Goal: Transaction & Acquisition: Subscribe to service/newsletter

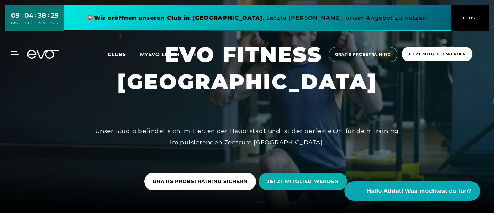
click at [121, 54] on span "Clubs" at bounding box center [117, 54] width 18 height 6
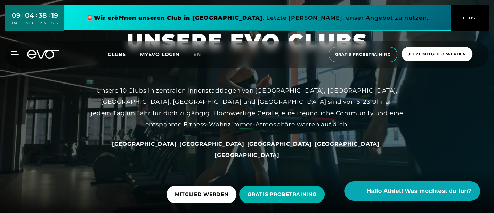
scroll to position [97, 0]
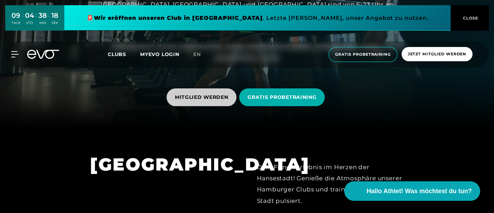
click at [214, 93] on span "MITGLIED WERDEN" at bounding box center [201, 96] width 53 height 7
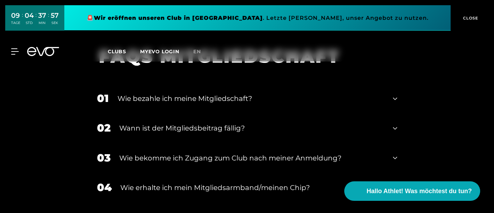
scroll to position [817, 0]
click at [394, 98] on icon at bounding box center [395, 98] width 4 height 8
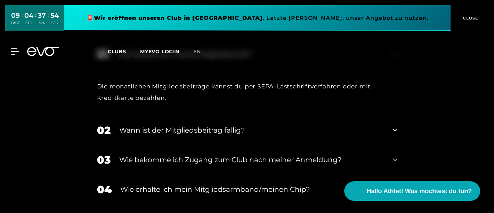
scroll to position [872, 0]
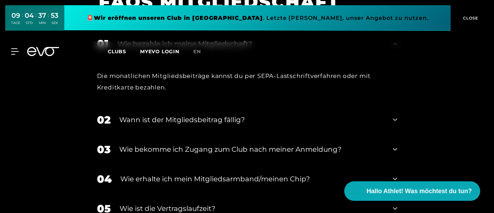
click at [394, 117] on icon at bounding box center [395, 119] width 4 height 8
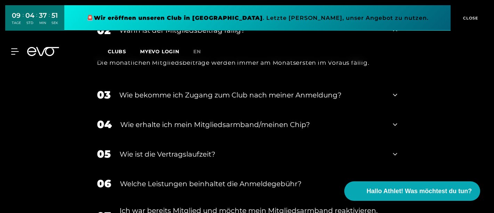
scroll to position [960, 0]
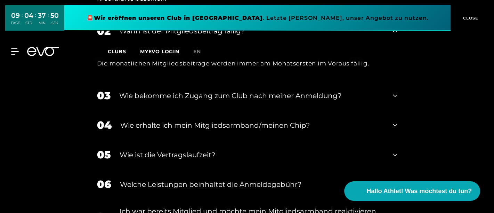
click at [395, 96] on icon at bounding box center [395, 95] width 4 height 2
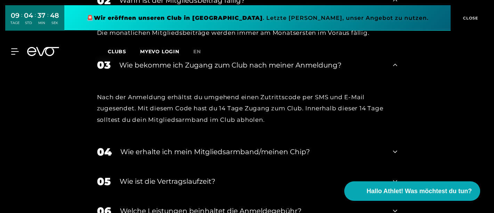
scroll to position [990, 0]
